Goal: Task Accomplishment & Management: Manage account settings

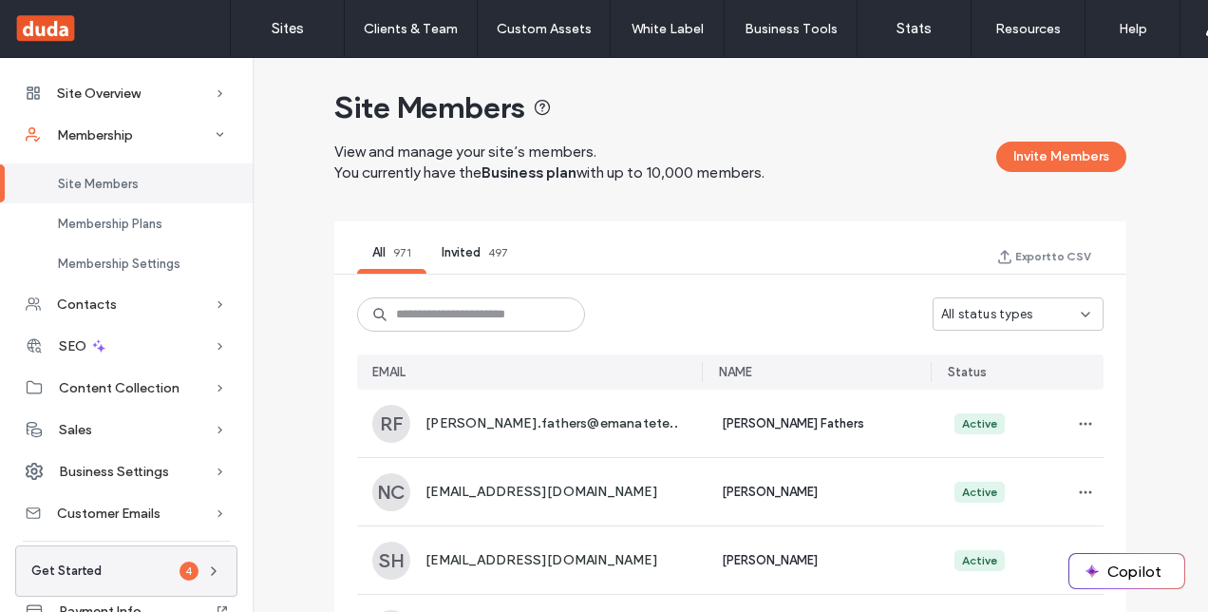
click at [1082, 313] on use at bounding box center [1086, 315] width 8 height 4
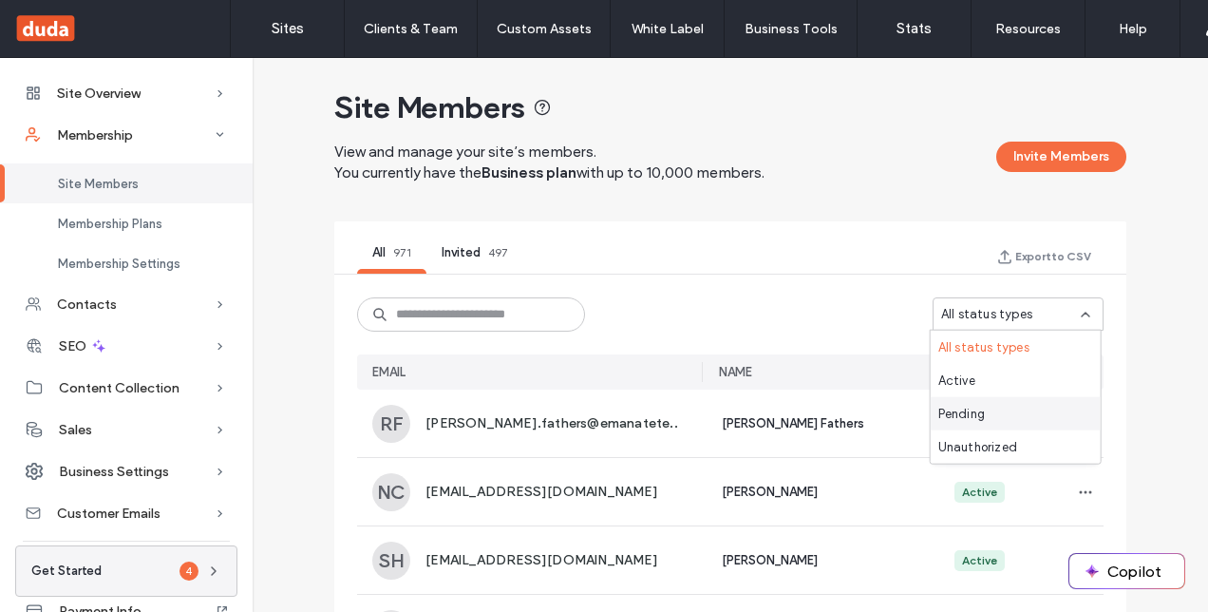
click at [1013, 418] on div "Pending" at bounding box center [1016, 413] width 170 height 33
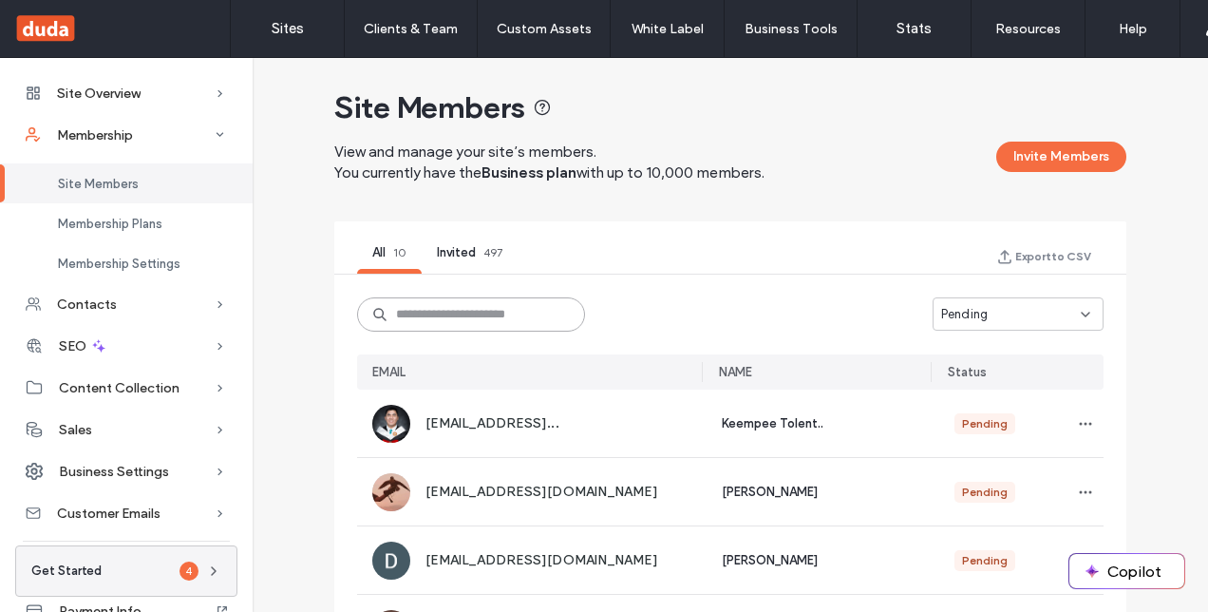
click at [465, 311] on input at bounding box center [471, 314] width 228 height 34
type input "*******"
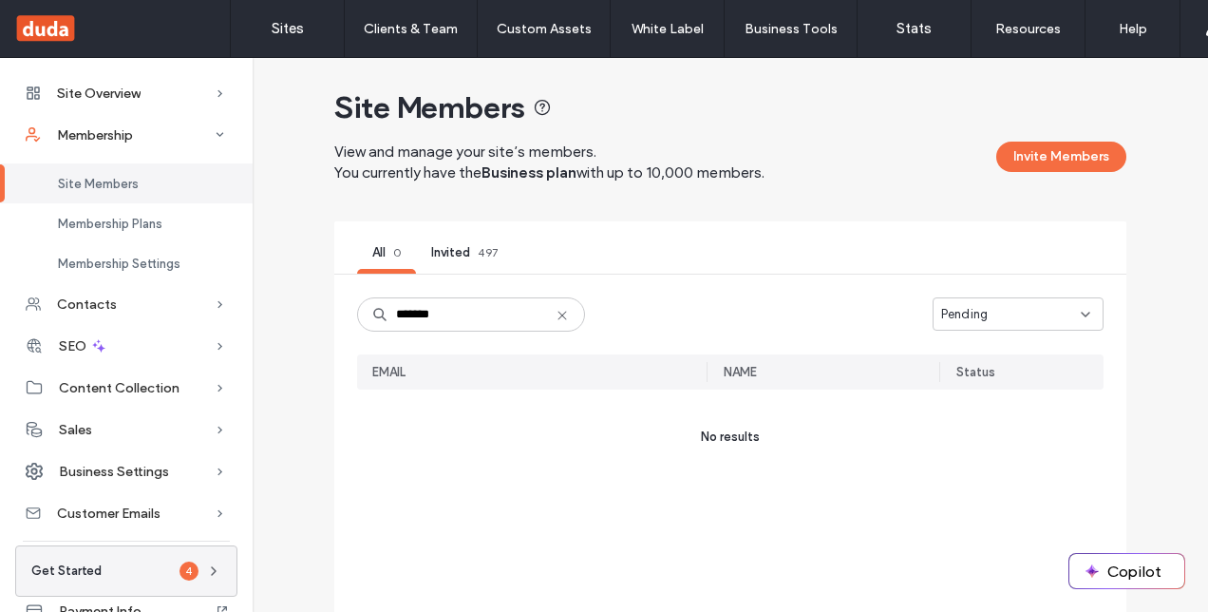
click at [562, 317] on use at bounding box center [563, 315] width 9 height 9
click at [498, 315] on input at bounding box center [471, 314] width 228 height 34
type input "*"
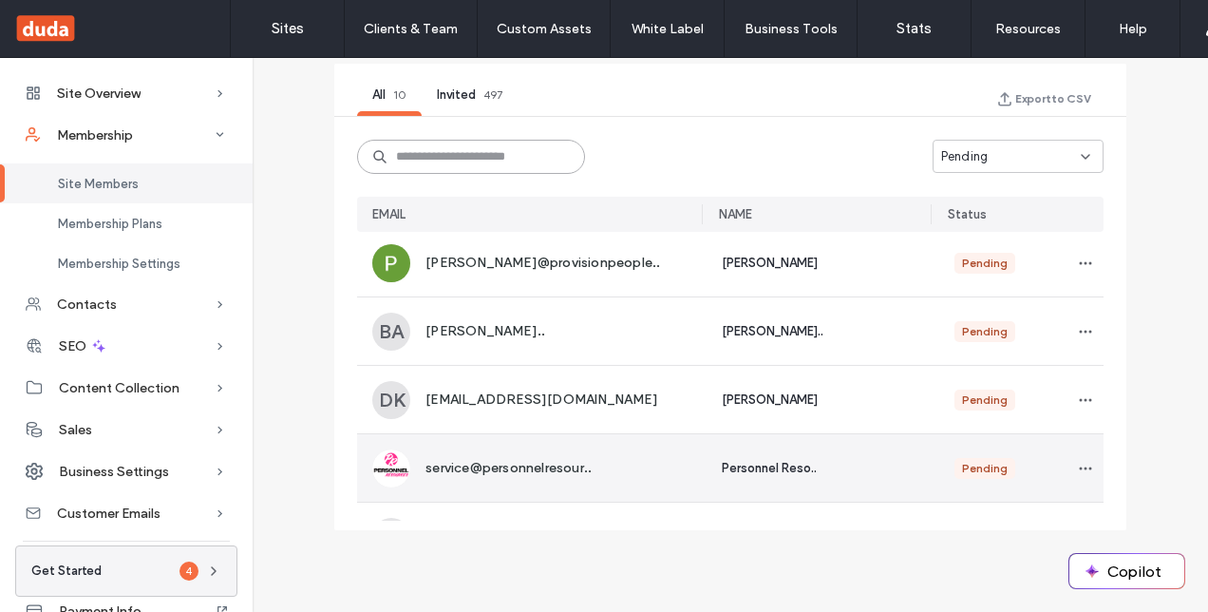
scroll to position [316, 0]
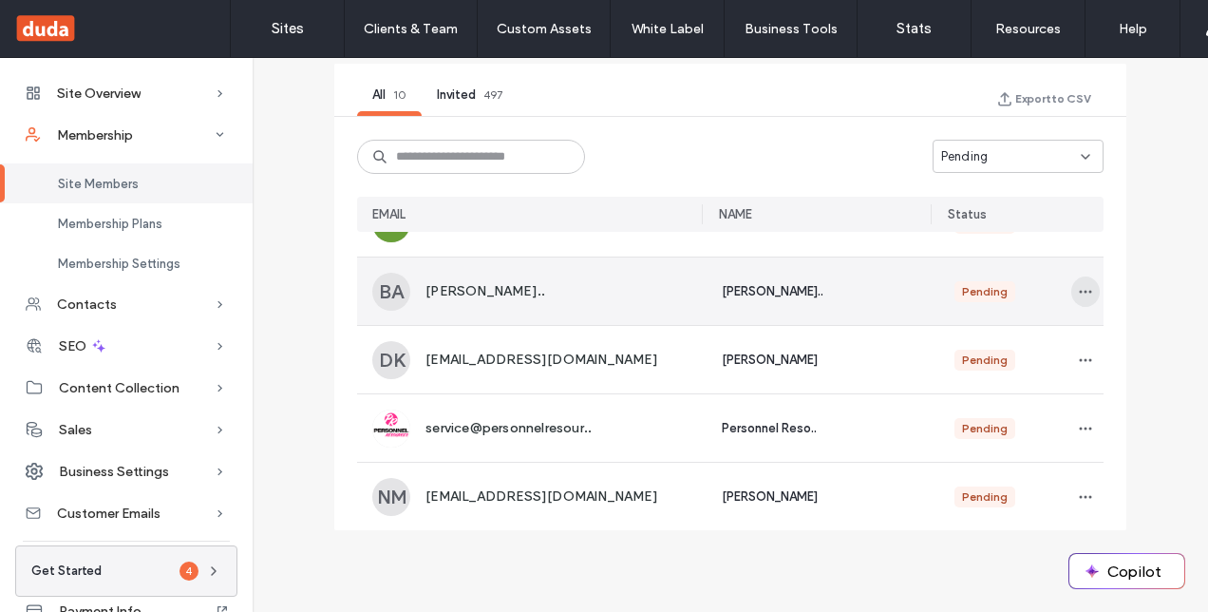
click at [1078, 291] on icon "button" at bounding box center [1085, 291] width 15 height 15
click at [1020, 334] on span "Approve Member" at bounding box center [997, 335] width 112 height 19
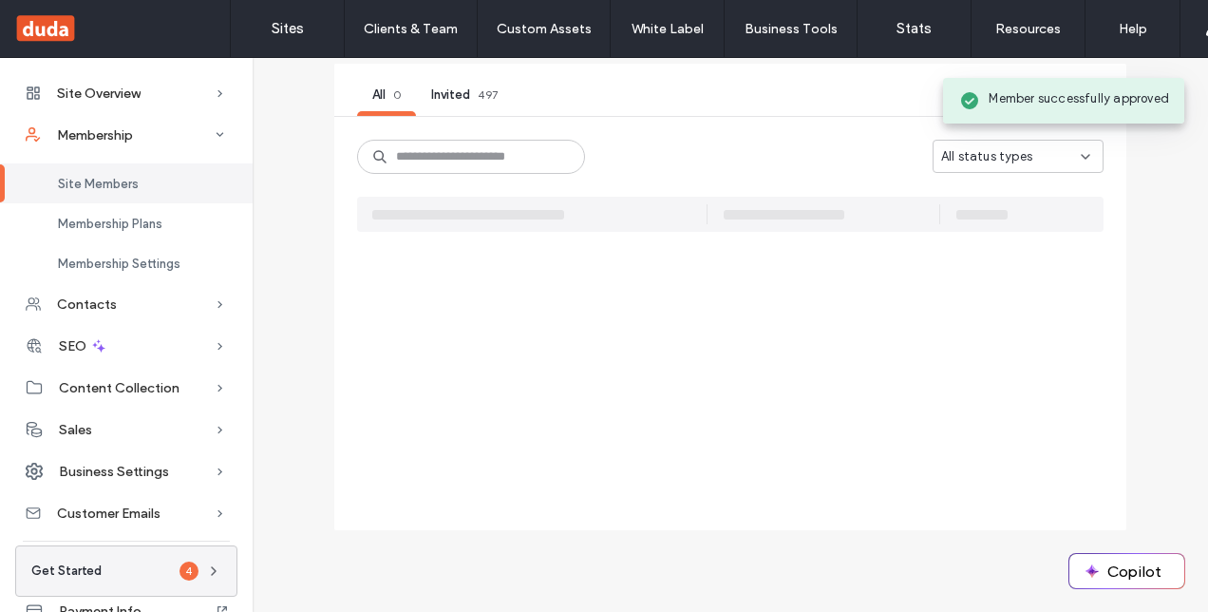
scroll to position [0, 0]
